Goal: Check status: Check status

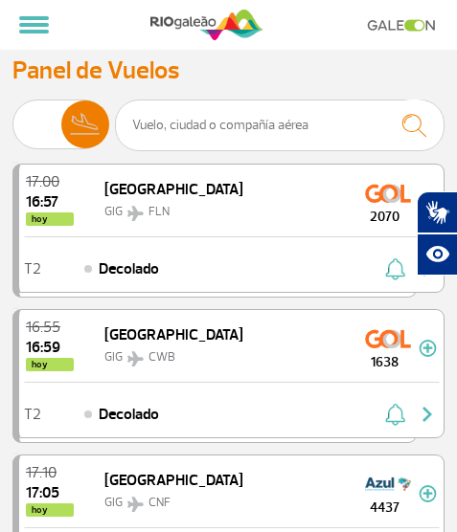
select select "es"
drag, startPoint x: 0, startPoint y: 121, endPoint x: 80, endPoint y: 95, distance: 84.5
click at [40, 102] on img at bounding box center [37, 125] width 48 height 48
click at [12, 116] on input "[PERSON_NAME]" at bounding box center [12, 116] width 0 height 0
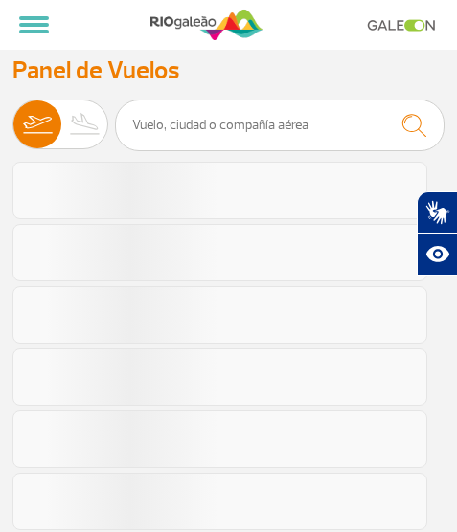
select select "es"
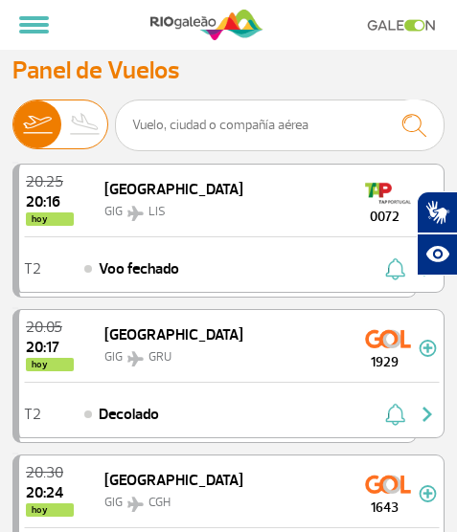
click at [77, 128] on img at bounding box center [85, 125] width 48 height 48
click at [12, 116] on input "[PERSON_NAME]" at bounding box center [12, 116] width 0 height 0
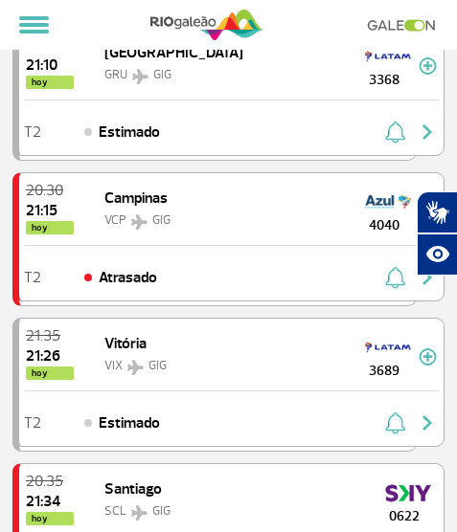
scroll to position [1819, 0]
